Goal: Find specific page/section: Find specific page/section

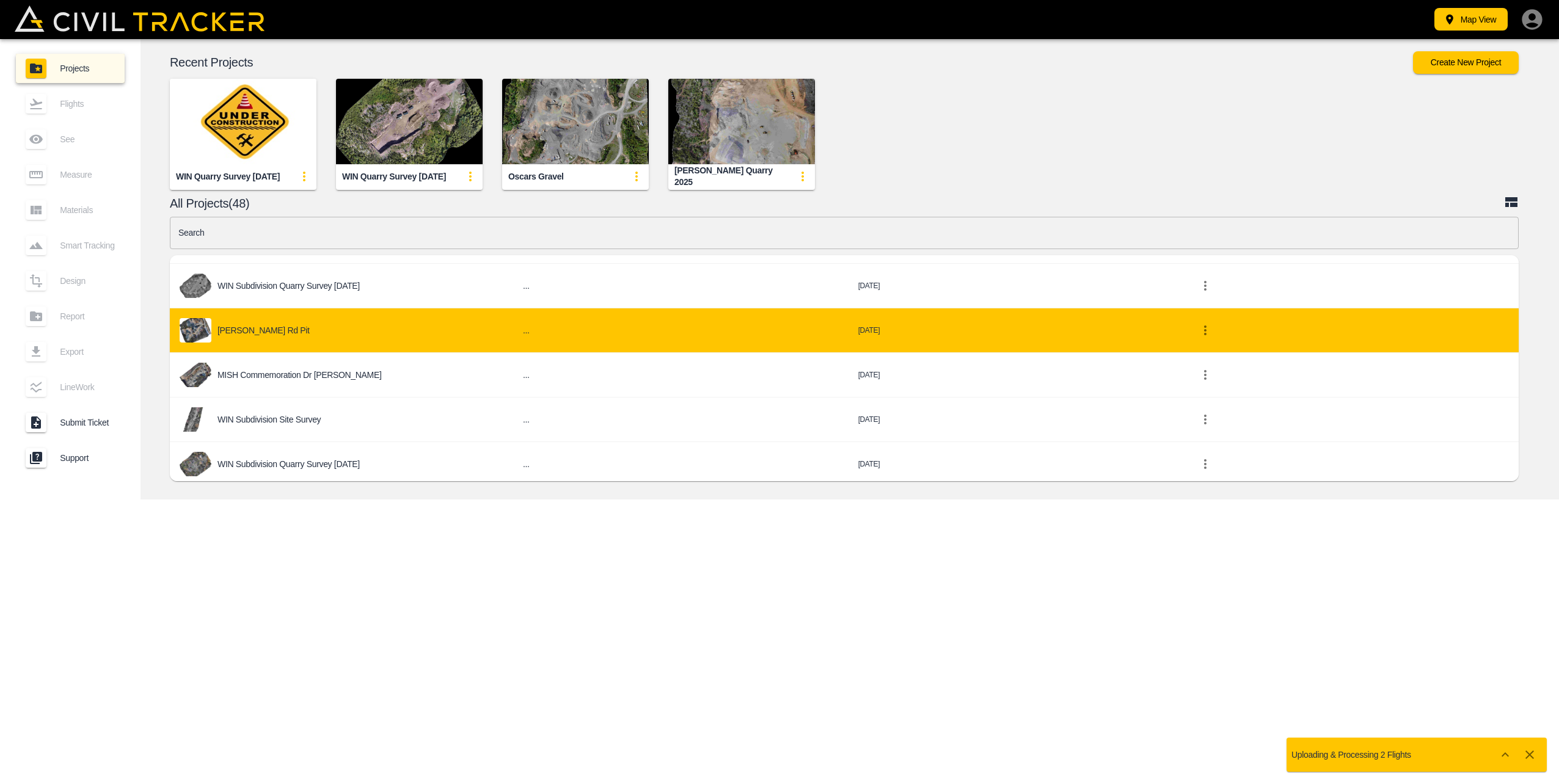
scroll to position [488, 0]
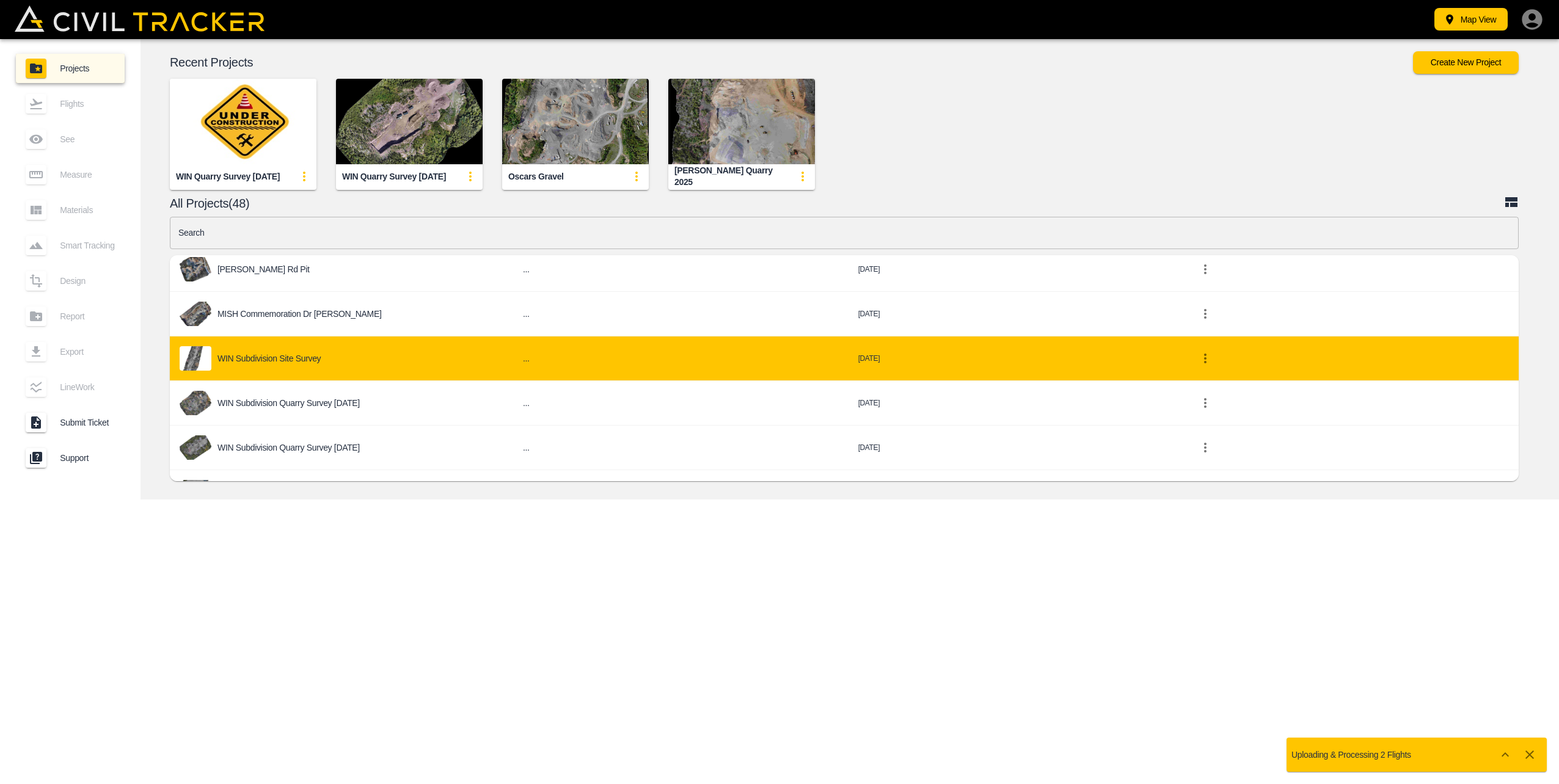
click at [339, 370] on td "WIN Subdivision Site Survey" at bounding box center [341, 359] width 344 height 45
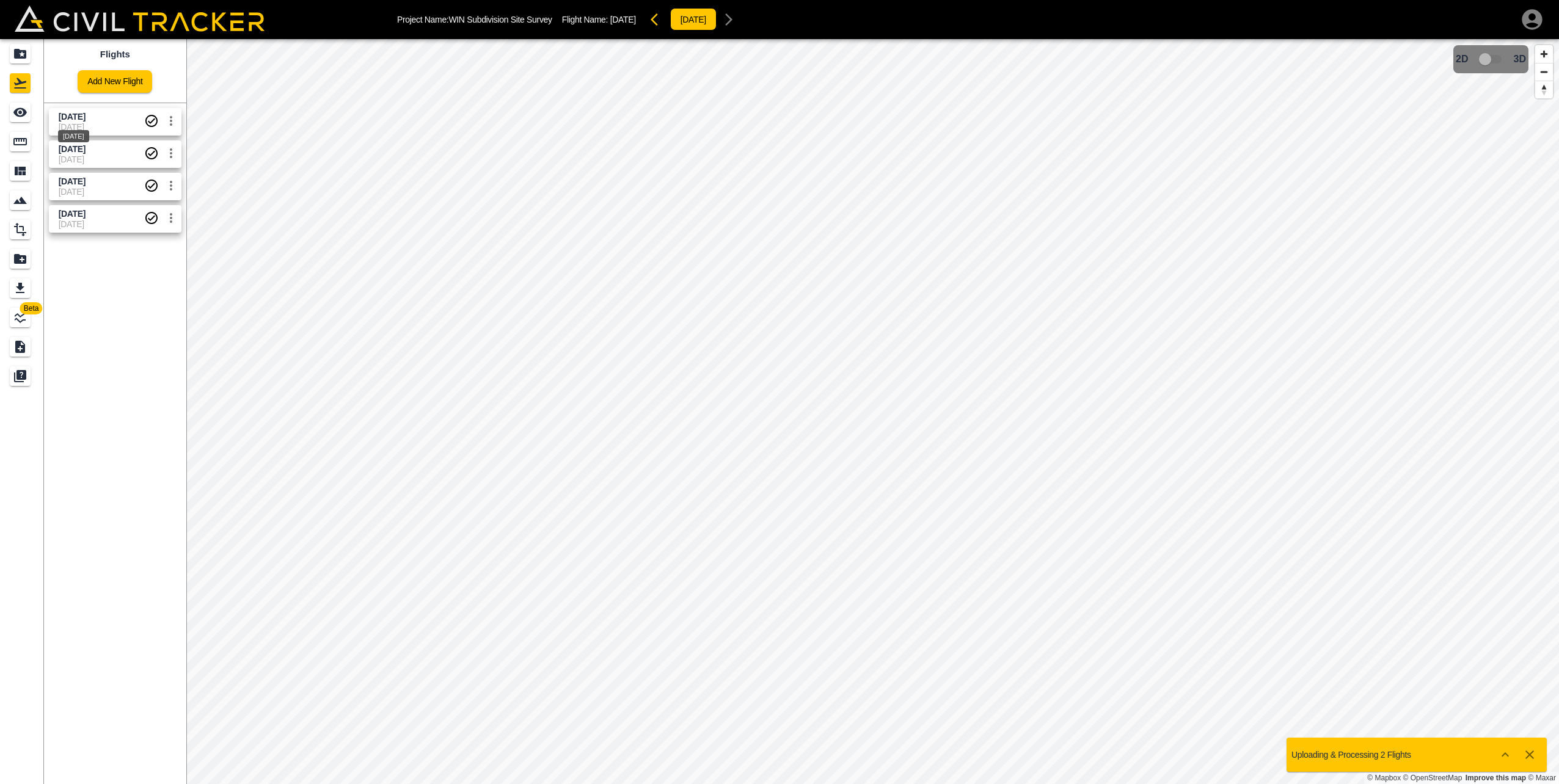
click at [86, 117] on span "October 6 2025" at bounding box center [72, 117] width 27 height 10
click at [1489, 60] on span "3D model not uploaded yet" at bounding box center [1492, 58] width 35 height 23
